Goal: Task Accomplishment & Management: Use online tool/utility

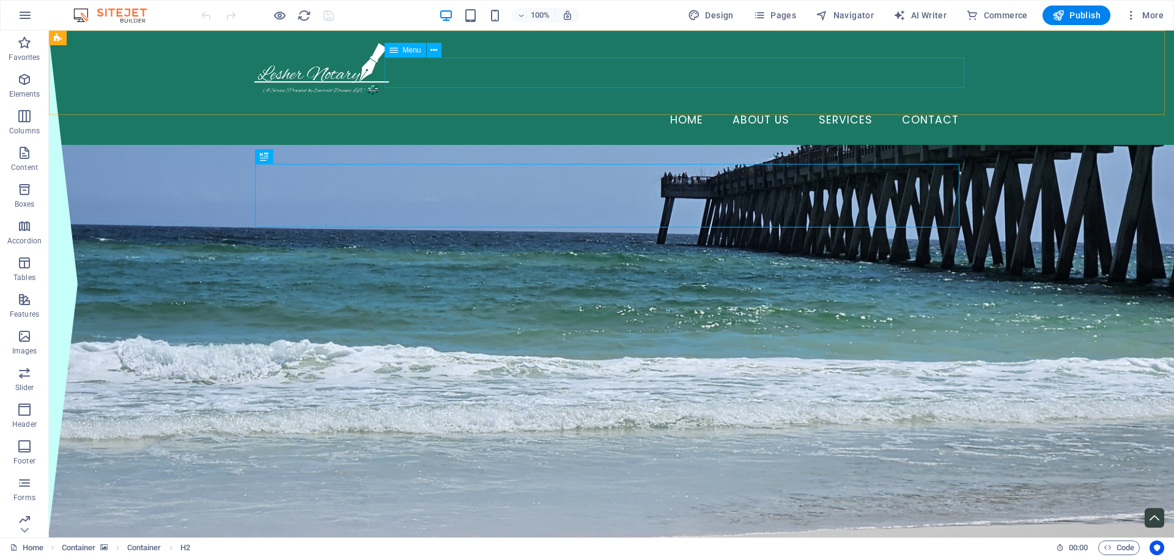
click at [418, 50] on span "Menu" at bounding box center [412, 49] width 18 height 7
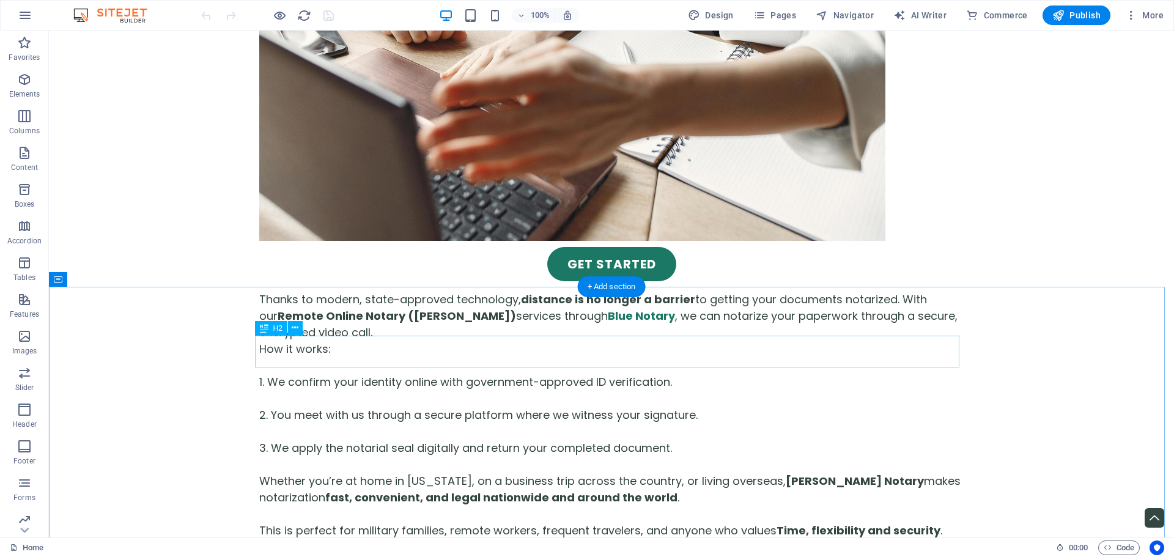
scroll to position [2995, 0]
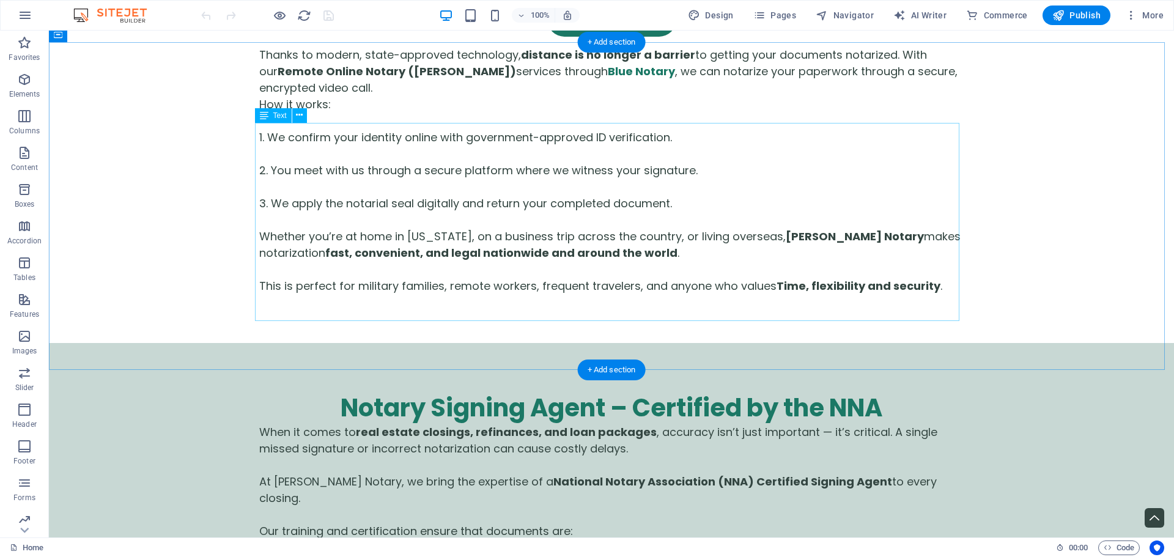
click at [282, 115] on span "Text" at bounding box center [279, 115] width 13 height 7
click at [293, 114] on button at bounding box center [299, 115] width 15 height 15
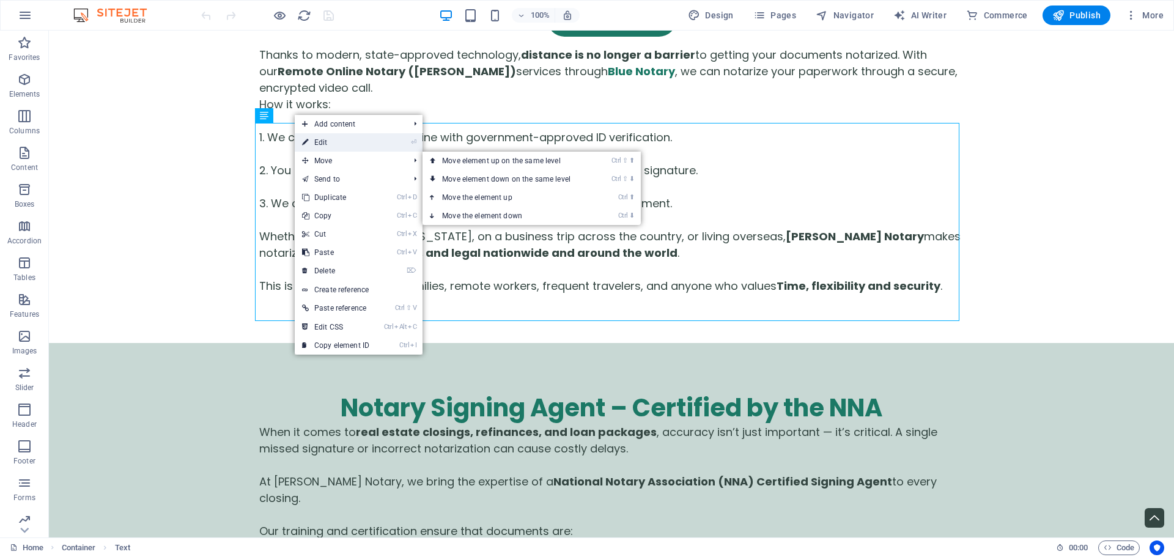
click at [323, 139] on link "⏎ Edit" at bounding box center [336, 142] width 82 height 18
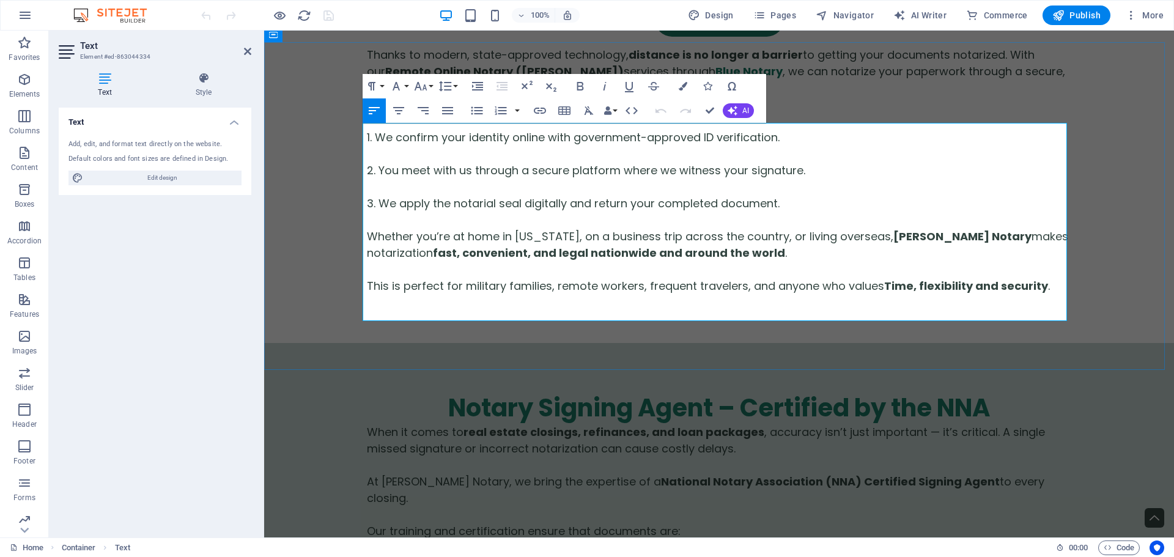
click at [795, 230] on icon "button" at bounding box center [799, 231] width 15 height 15
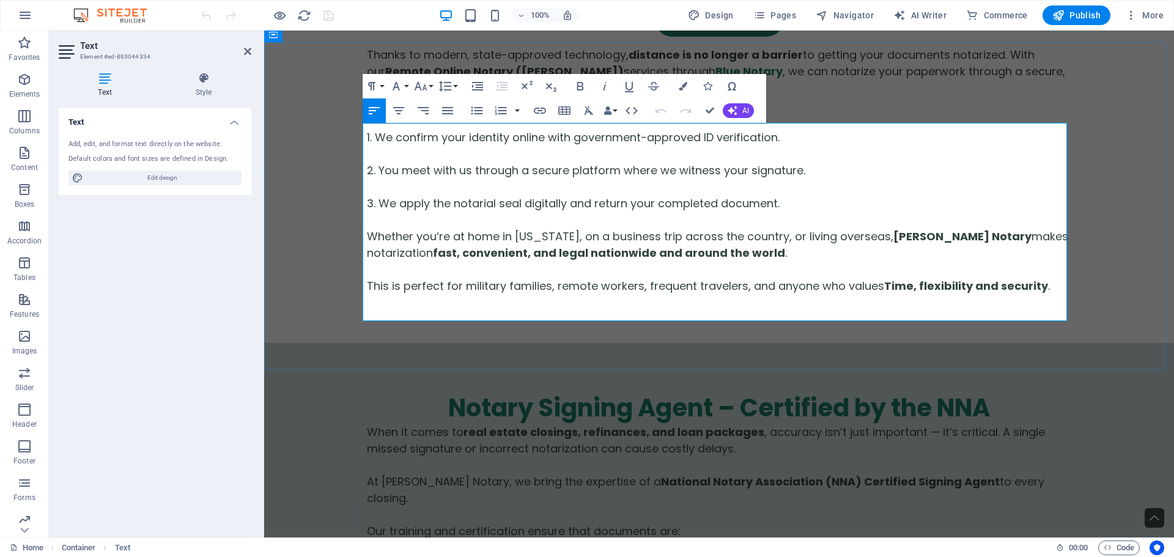
drag, startPoint x: 829, startPoint y: 263, endPoint x: 802, endPoint y: 266, distance: 27.0
click at [798, 234] on icon "button" at bounding box center [799, 231] width 9 height 9
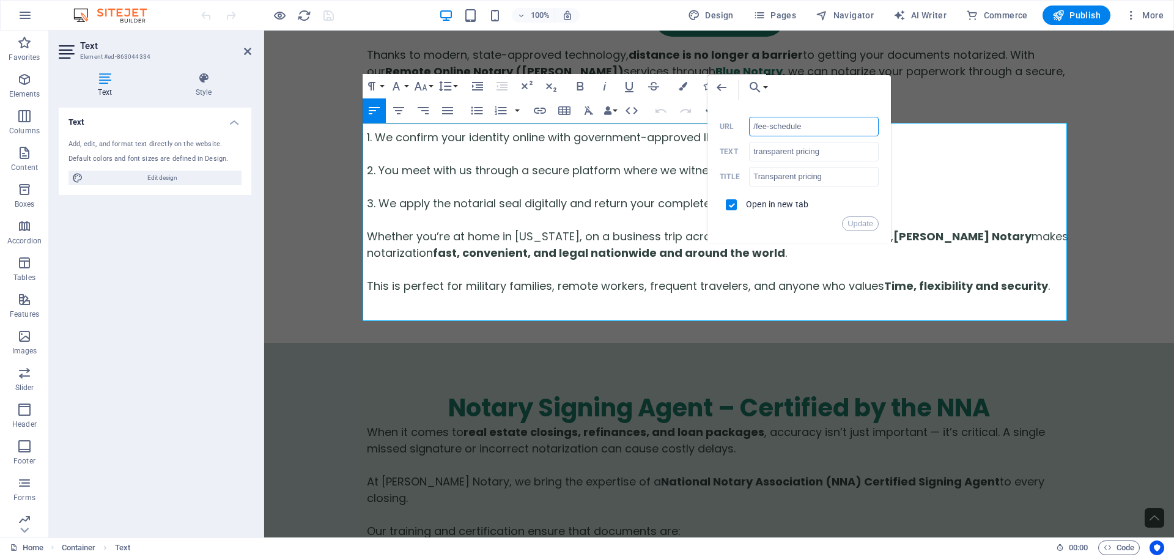
drag, startPoint x: 818, startPoint y: 127, endPoint x: 741, endPoint y: 120, distance: 77.3
click at [741, 120] on div "/fee-schedule URL" at bounding box center [798, 127] width 159 height 20
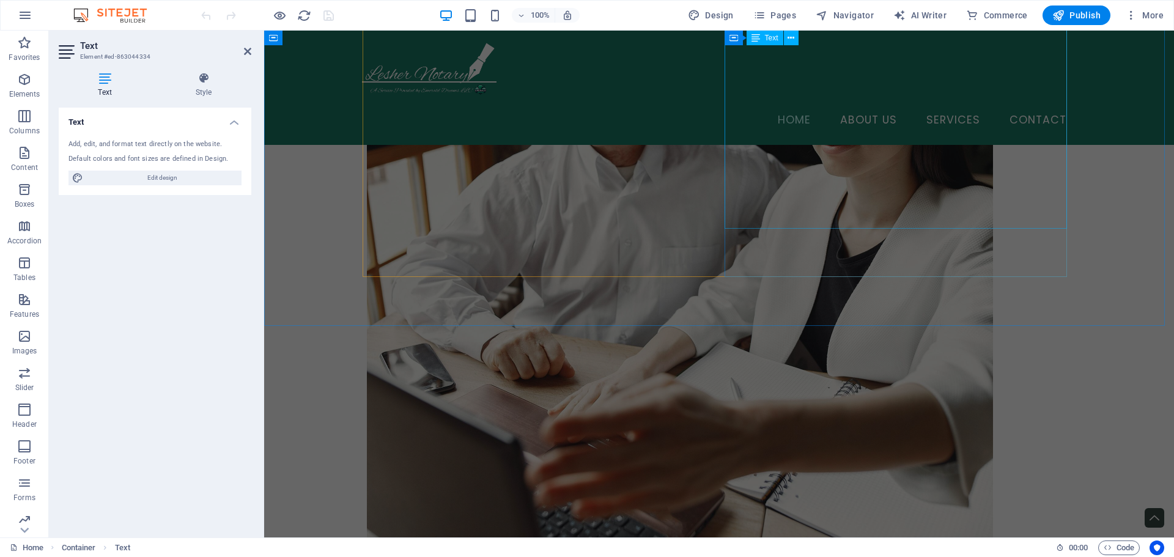
scroll to position [2384, 0]
click at [515, 52] on span "Menu" at bounding box center [519, 49] width 18 height 7
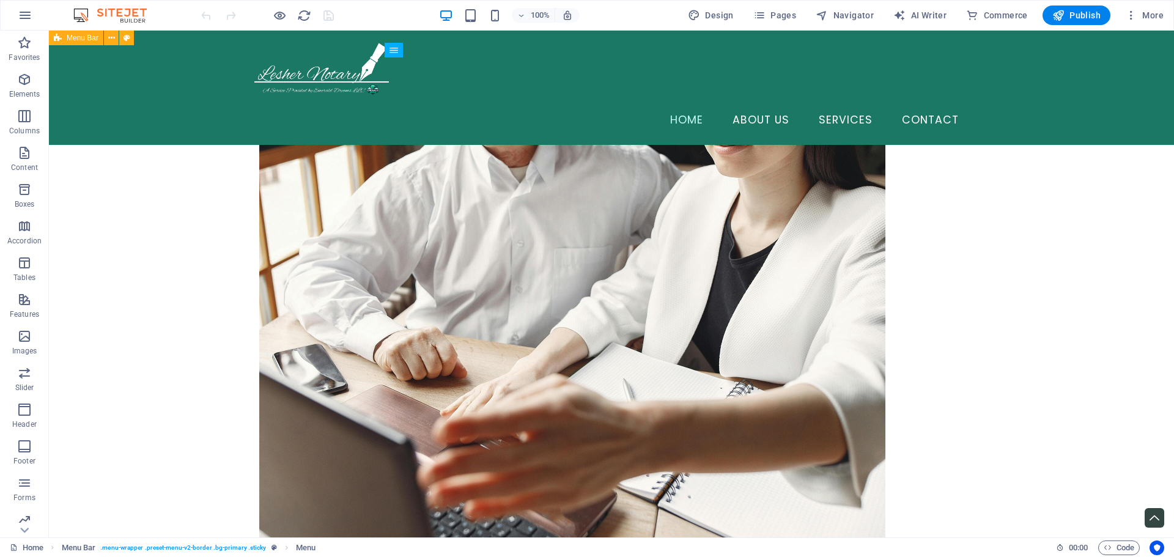
scroll to position [0, 0]
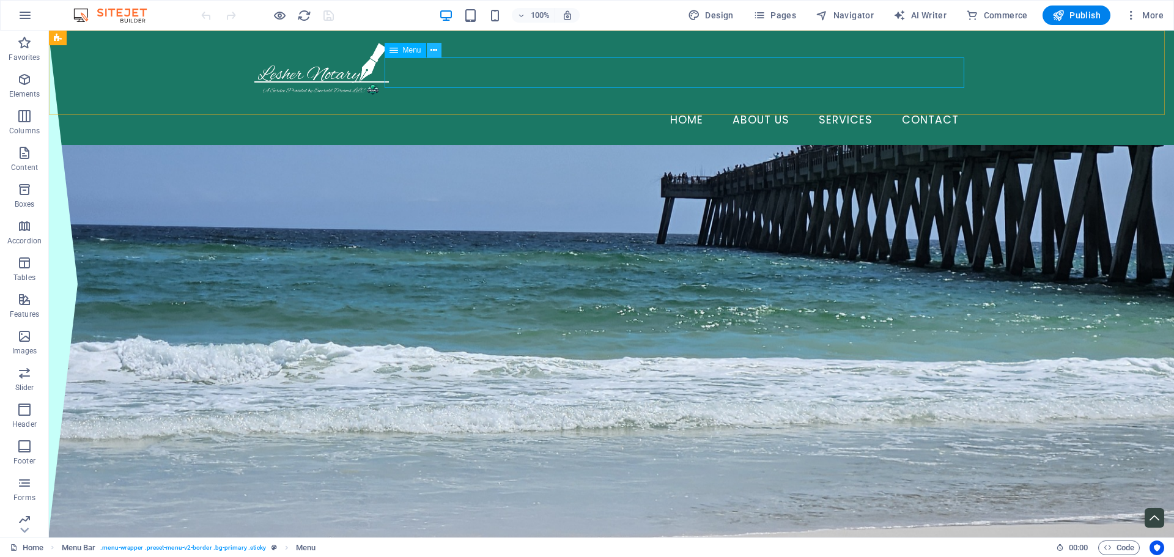
click at [432, 48] on icon at bounding box center [433, 50] width 7 height 13
click at [413, 51] on span "Menu" at bounding box center [412, 49] width 18 height 7
click at [427, 50] on button at bounding box center [434, 50] width 15 height 15
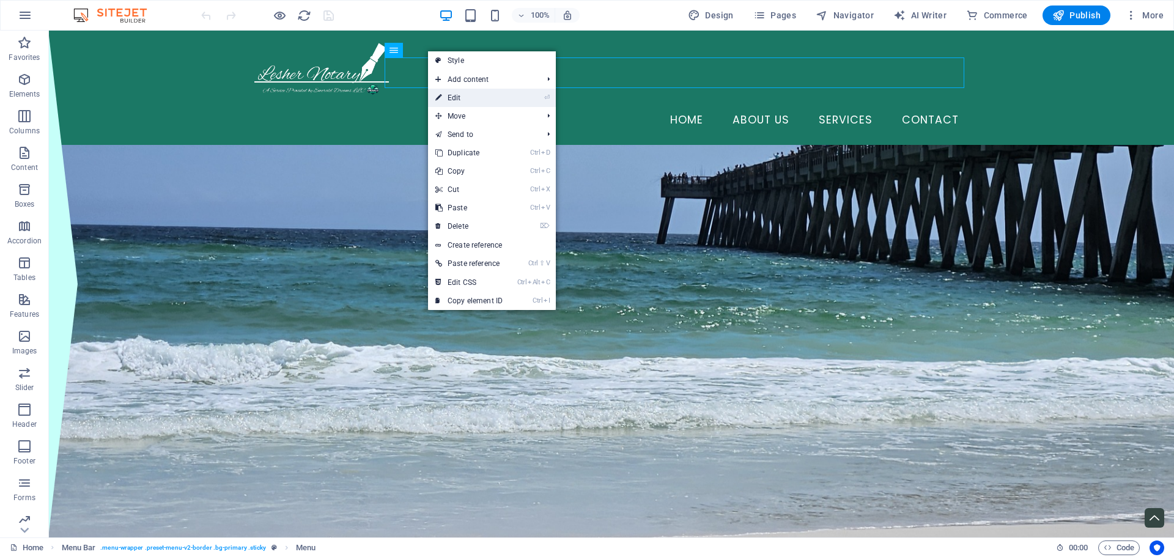
click at [487, 98] on link "⏎ Edit" at bounding box center [469, 98] width 82 height 18
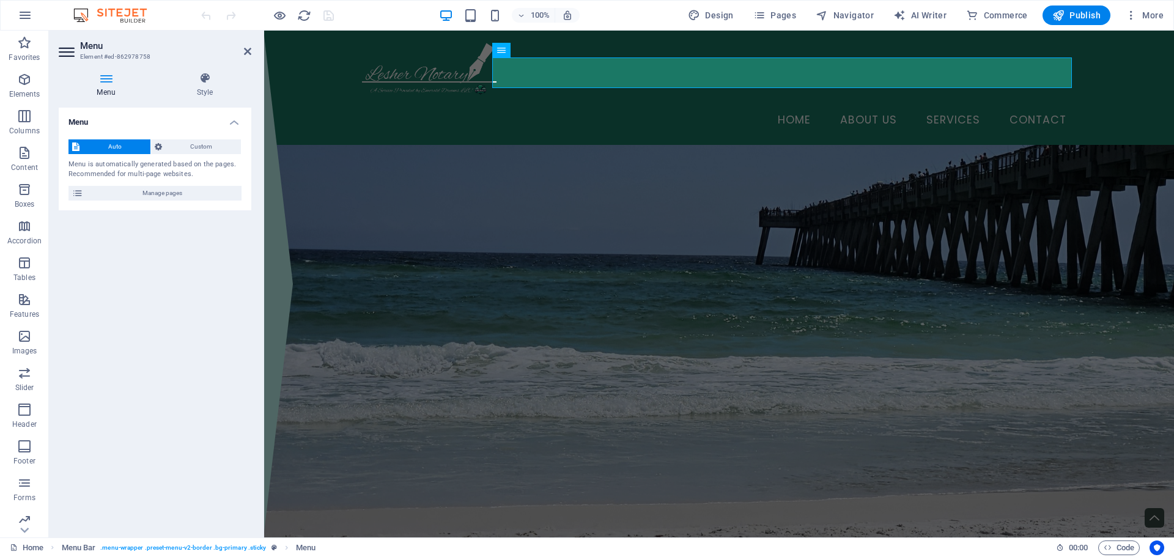
click at [102, 91] on h4 "Menu" at bounding box center [109, 85] width 100 height 26
click at [78, 190] on icon at bounding box center [77, 193] width 11 height 15
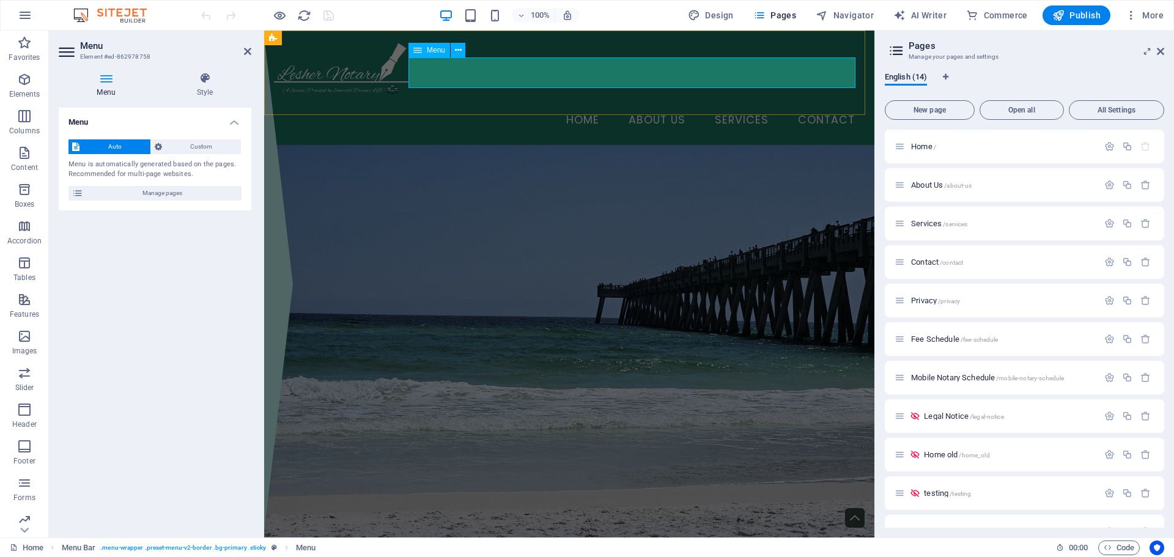
click at [428, 51] on span "Menu" at bounding box center [436, 49] width 18 height 7
click at [456, 50] on icon at bounding box center [458, 50] width 7 height 13
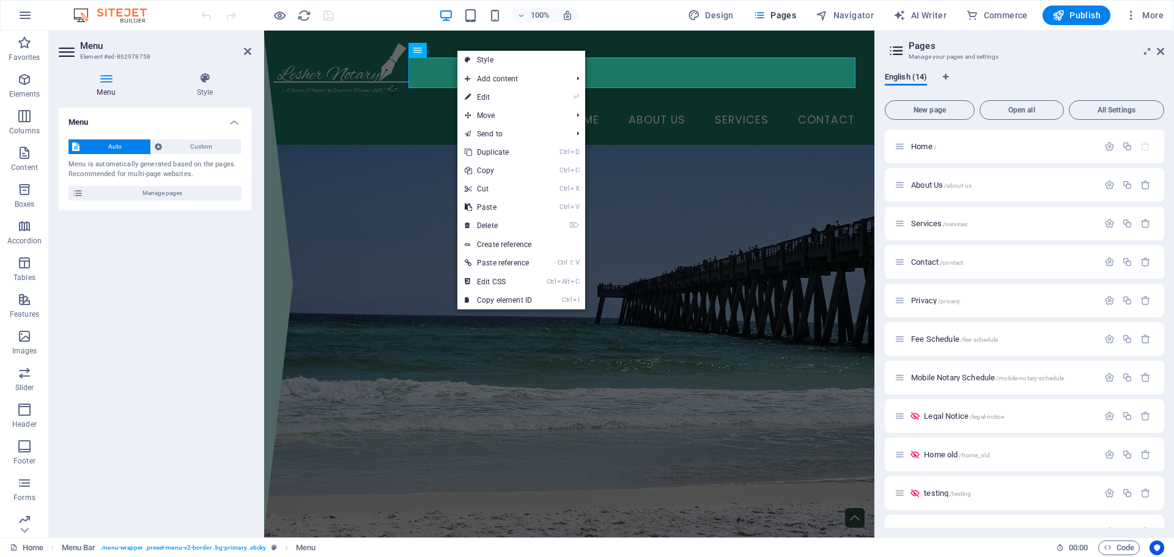
click at [101, 84] on icon at bounding box center [106, 78] width 95 height 12
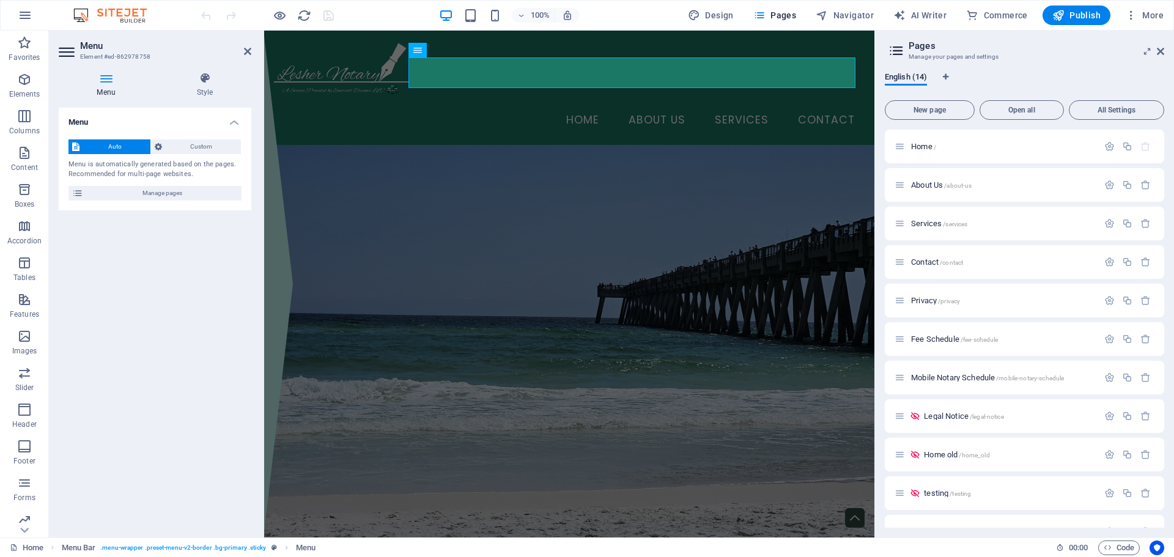
click at [101, 84] on icon at bounding box center [106, 78] width 95 height 12
click at [205, 144] on span "Custom" at bounding box center [202, 146] width 72 height 15
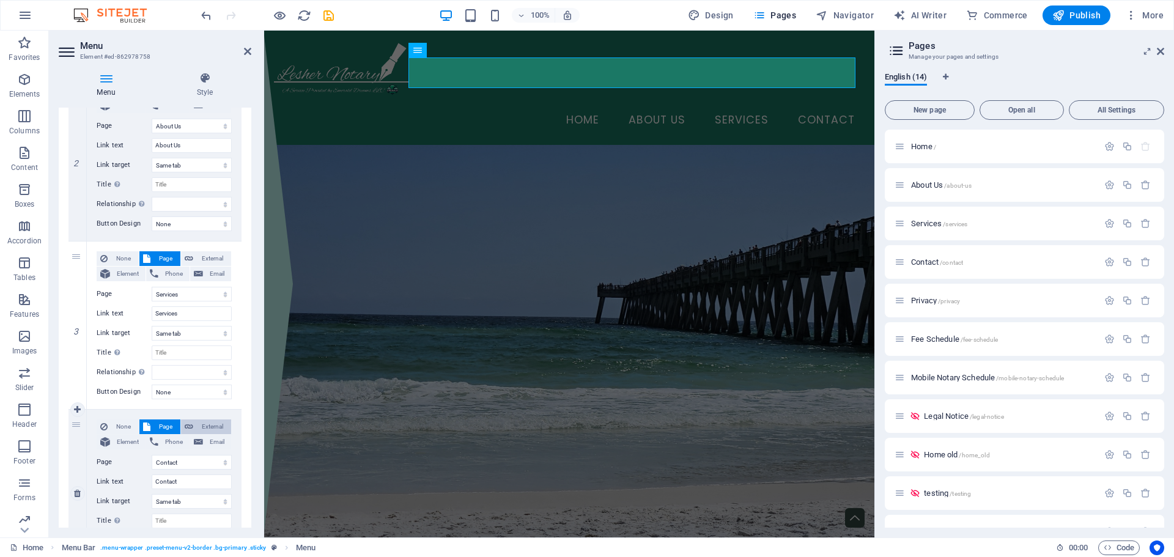
scroll to position [402, 0]
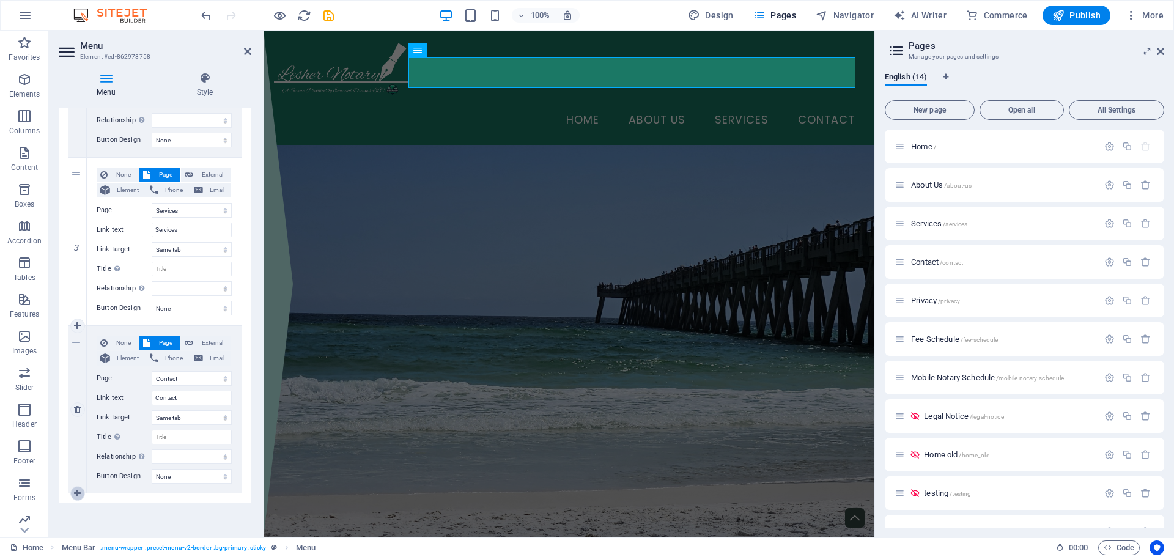
click at [73, 494] on link at bounding box center [77, 493] width 15 height 15
select select
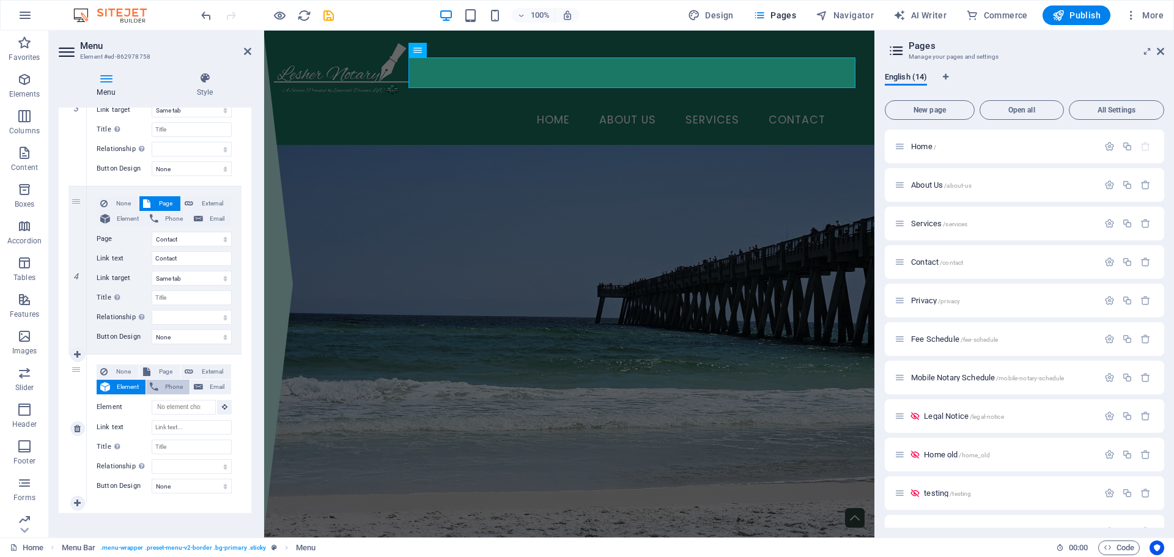
scroll to position [551, 0]
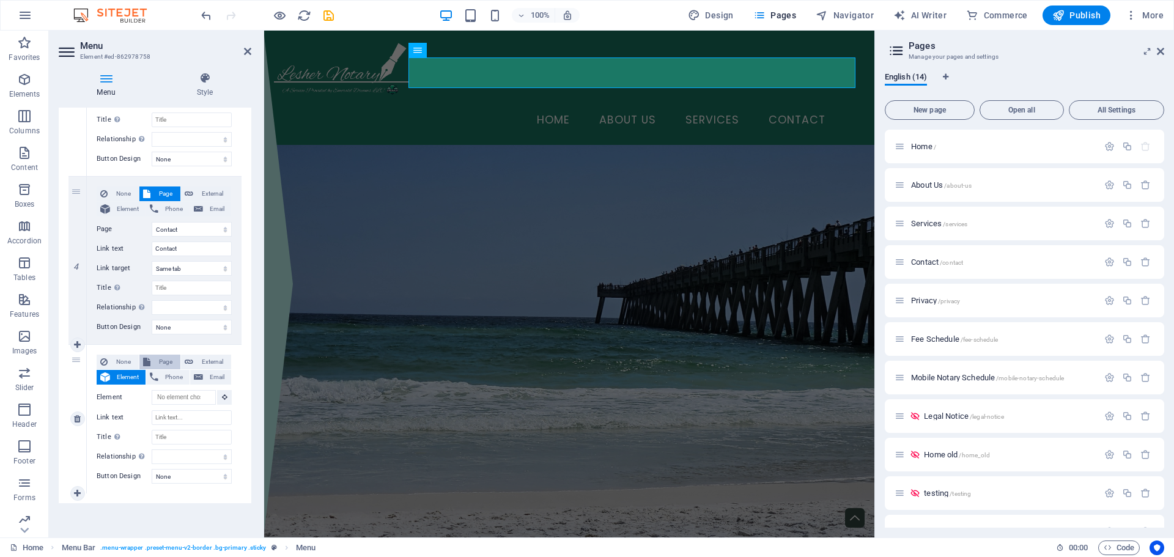
click at [161, 361] on span "Page" at bounding box center [165, 362] width 23 height 15
select select
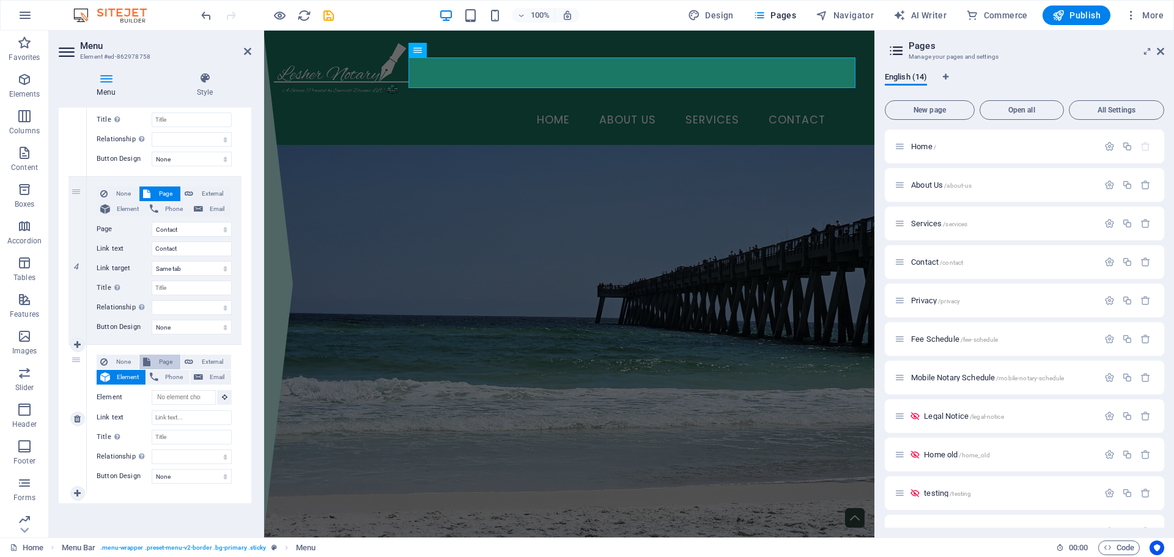
select select
click at [222, 397] on select "Home About Us Services Contact Privacy Fee Schedule Mobile Notary Schedule Lega…" at bounding box center [192, 397] width 80 height 15
select select "5"
click at [152, 390] on select "Home About Us Services Contact Privacy Fee Schedule Mobile Notary Schedule Lega…" at bounding box center [192, 397] width 80 height 15
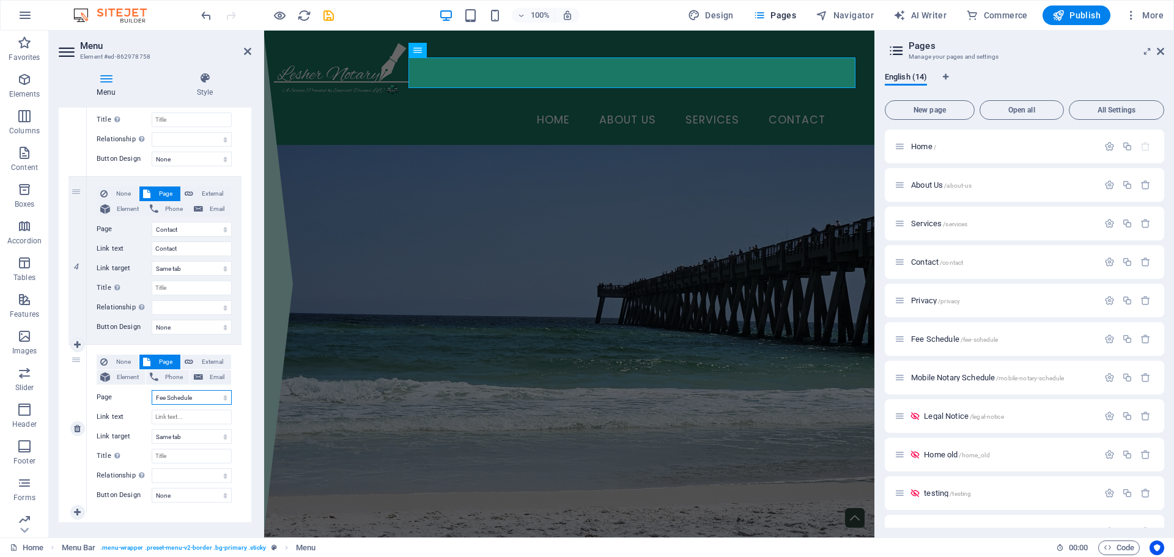
select select
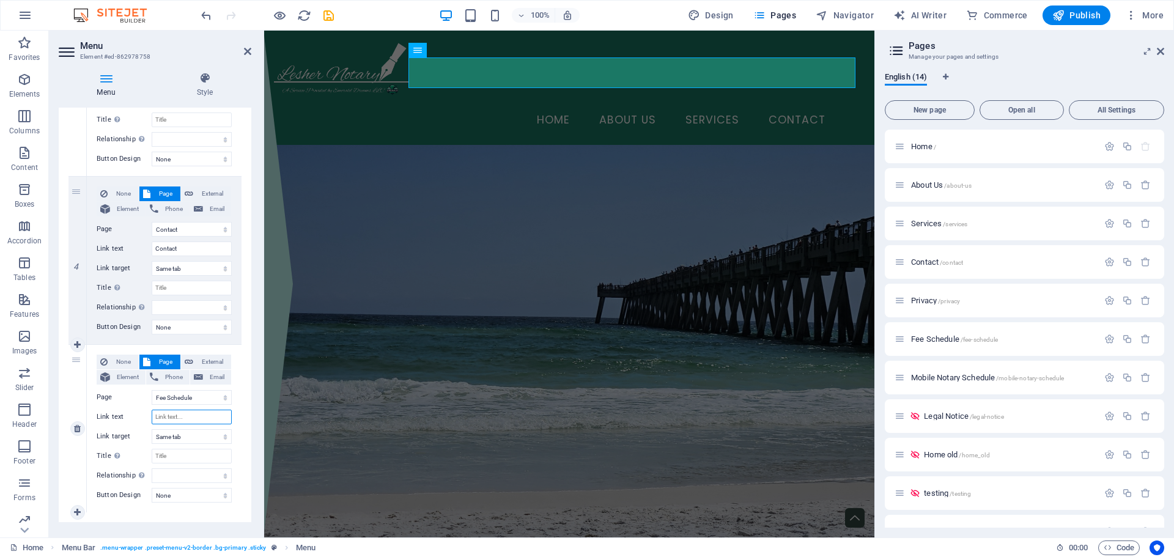
click at [203, 416] on input "Link text" at bounding box center [192, 417] width 80 height 15
type input "Transparent pro"
select select
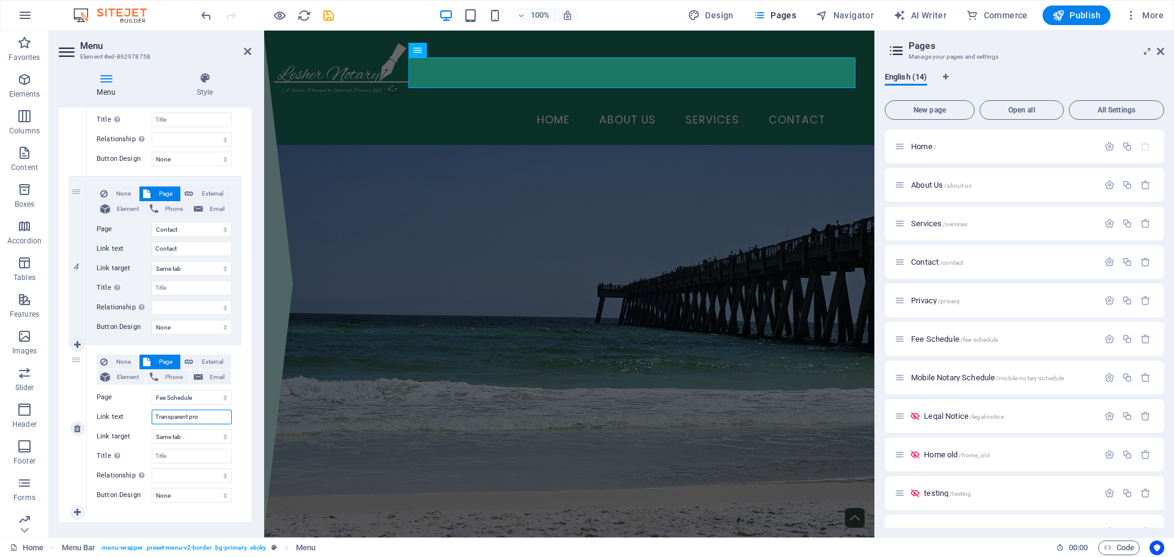
select select
type input "Transparent Pricing"
select select
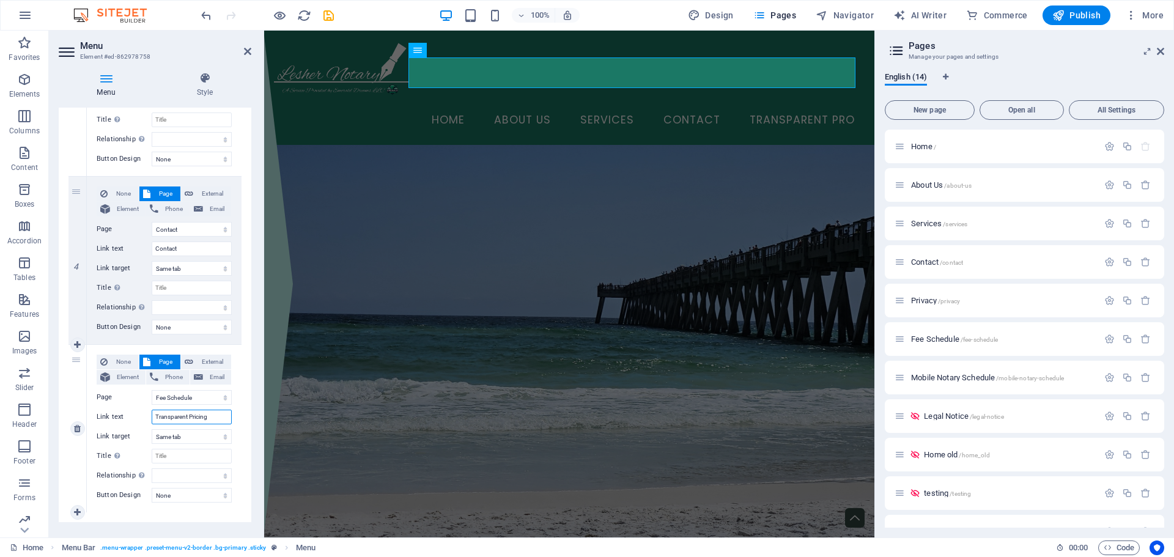
select select
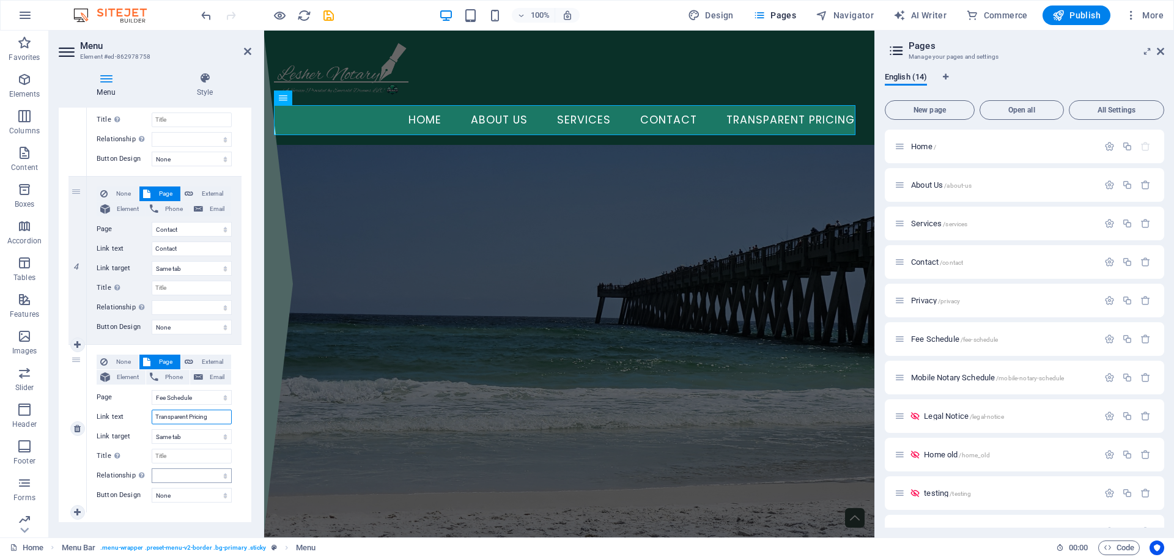
type input "Transparent Pricing"
click at [222, 471] on select "alternate author bookmark external help license next nofollow noreferrer noopen…" at bounding box center [192, 475] width 80 height 15
click at [242, 371] on div "1 None Page External Element Phone Email Page Home About Us Services Contact Pr…" at bounding box center [155, 92] width 193 height 859
click at [219, 437] on select "New tab Same tab Overlay" at bounding box center [192, 436] width 80 height 15
select select "overlay"
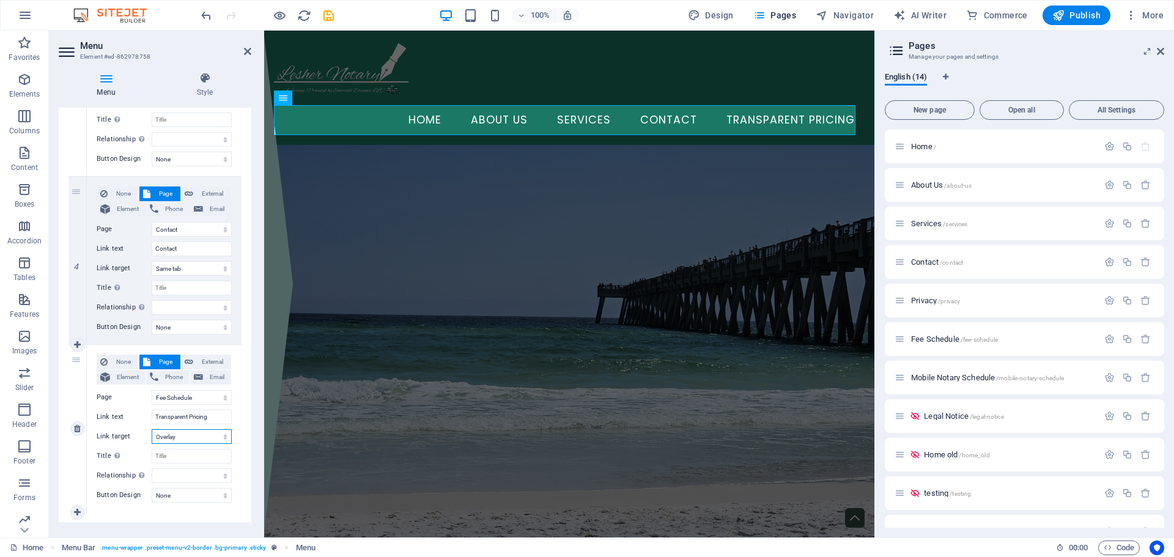
click at [152, 429] on select "New tab Same tab Overlay" at bounding box center [192, 436] width 80 height 15
select select
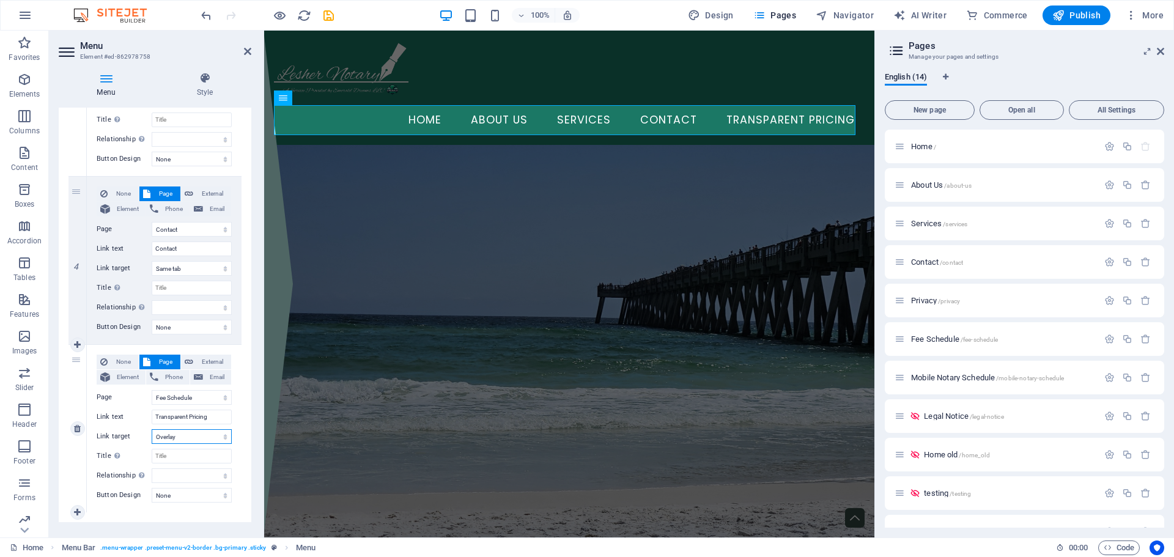
select select
click at [212, 458] on input "Title Additional link description, should not be the same as the link text. The…" at bounding box center [192, 456] width 80 height 15
type input "Transpara"
select select
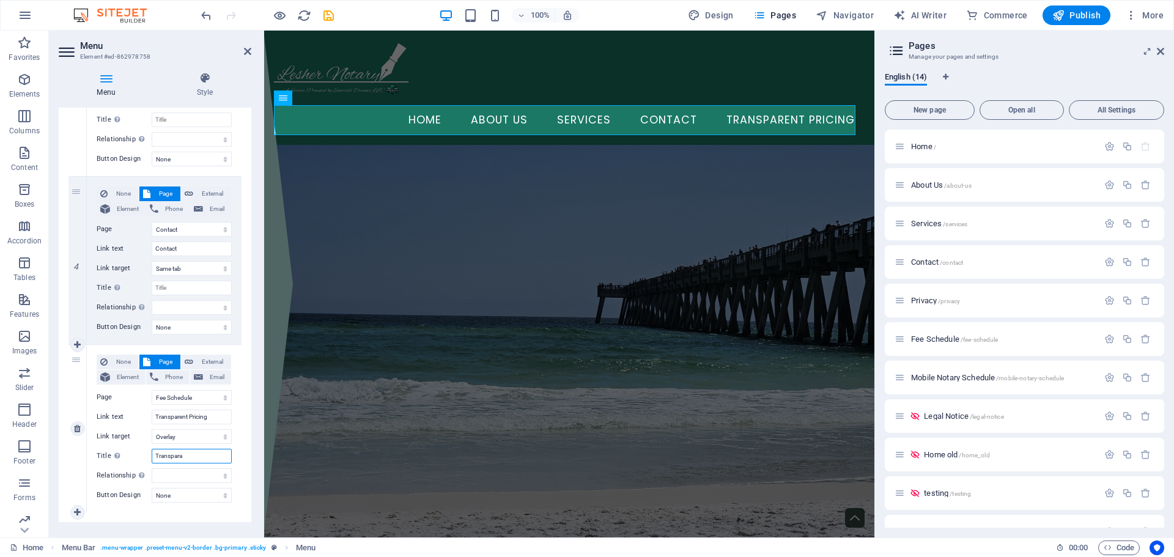
select select
type input "Transparent pri"
select select
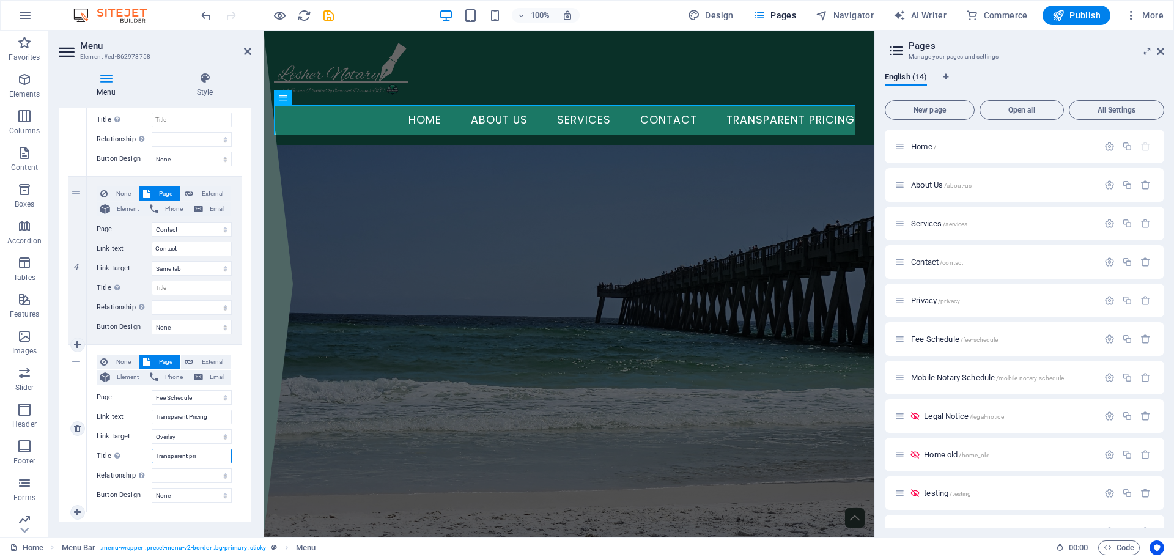
select select
type input "Transparent Pricing"
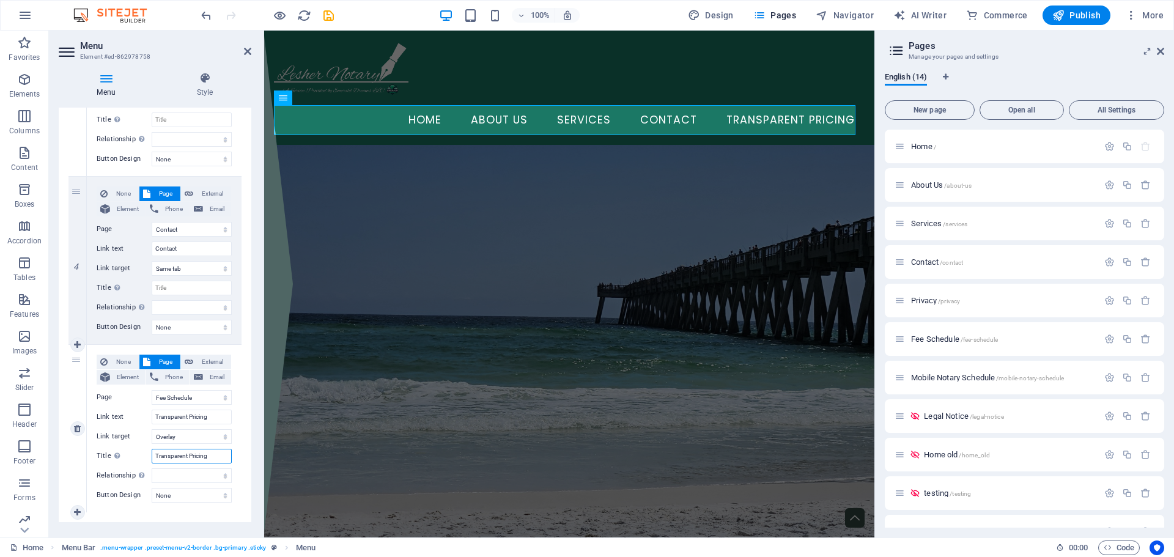
select select
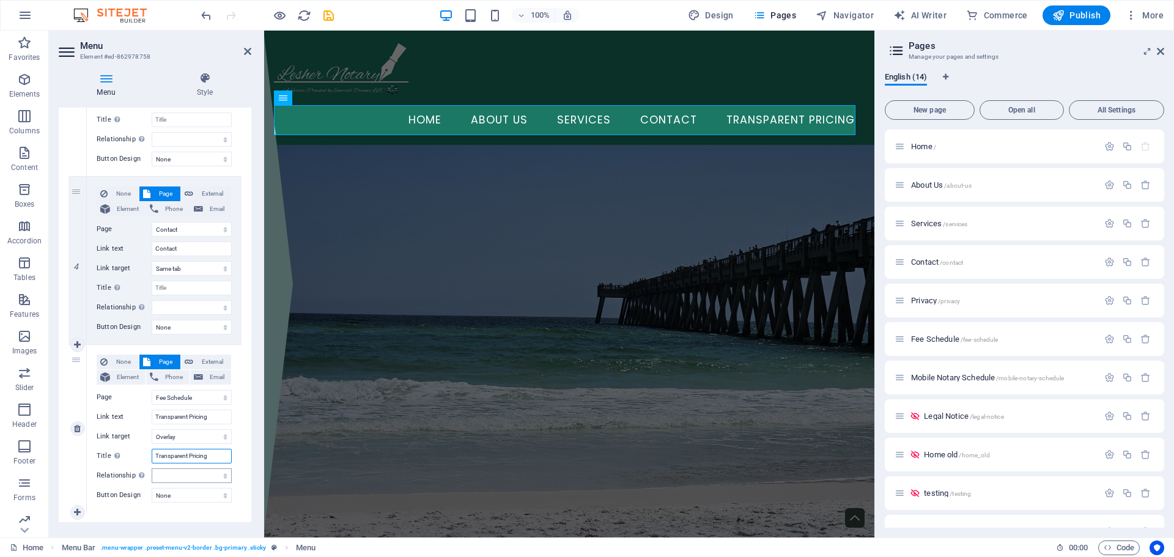
type input "Transparent Pricing"
click at [224, 474] on select "alternate author bookmark external help license next nofollow noreferrer noopen…" at bounding box center [192, 475] width 80 height 15
click at [246, 441] on div "1 None Page External Element Phone Email Page Home About Us Services Contact Pr…" at bounding box center [155, 92] width 193 height 859
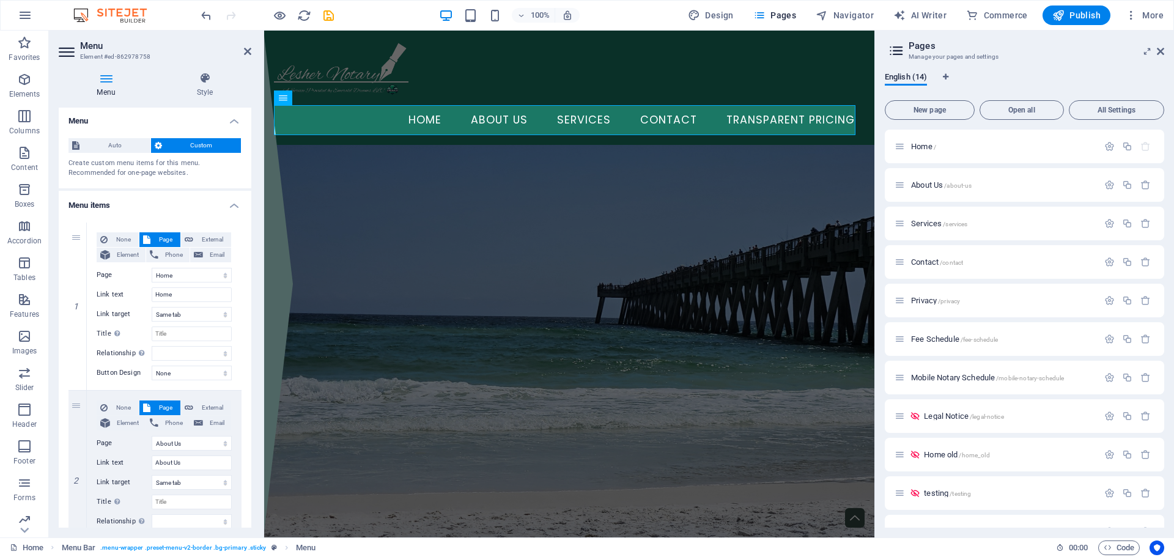
scroll to position [0, 0]
click at [1087, 15] on span "Publish" at bounding box center [1076, 15] width 48 height 12
